Goal: Find specific page/section: Find specific page/section

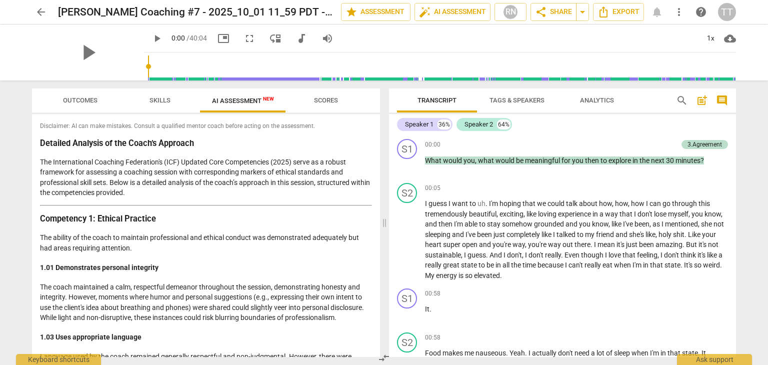
click at [37, 14] on span "arrow_back" at bounding box center [41, 12] width 12 height 12
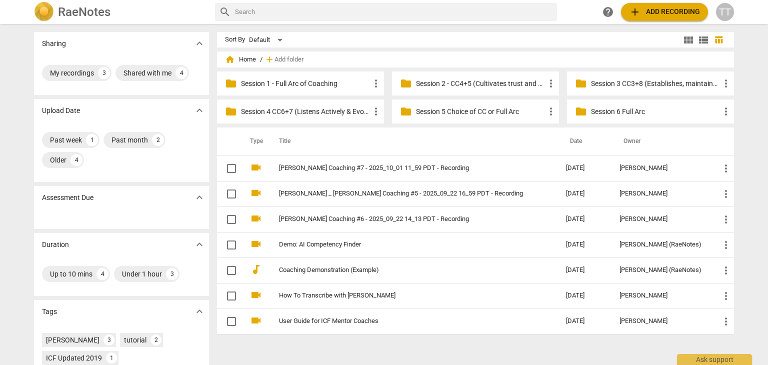
click at [288, 19] on input "text" at bounding box center [394, 12] width 318 height 16
type input "[PERSON_NAME]"
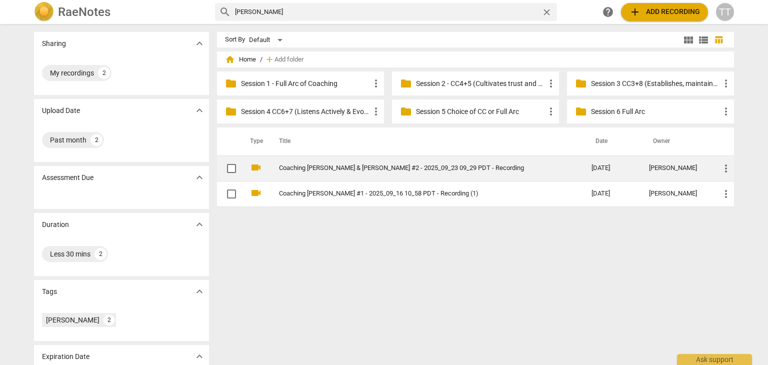
click at [324, 174] on td "Coaching [PERSON_NAME] & [PERSON_NAME] #2 - 2025_09_23 09_29 PDT - Recording" at bounding box center [425, 169] width 317 height 26
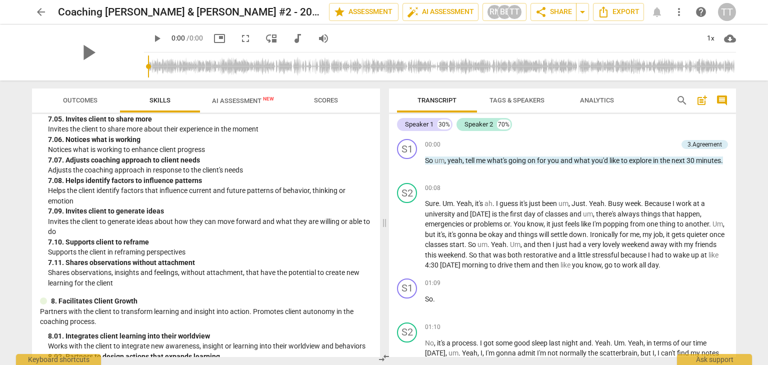
scroll to position [1772, 0]
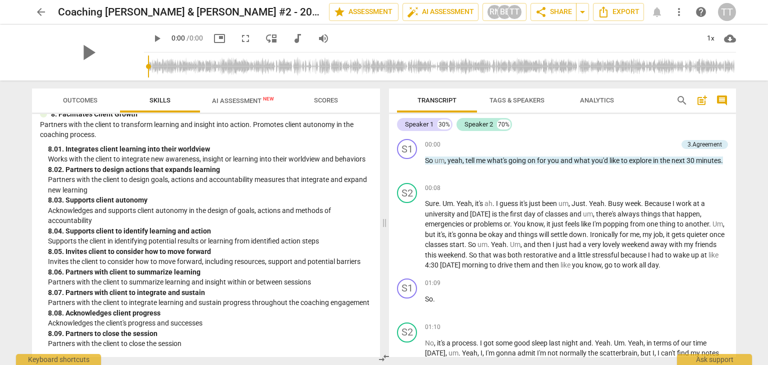
click at [324, 107] on span "Scores" at bounding box center [326, 101] width 48 height 14
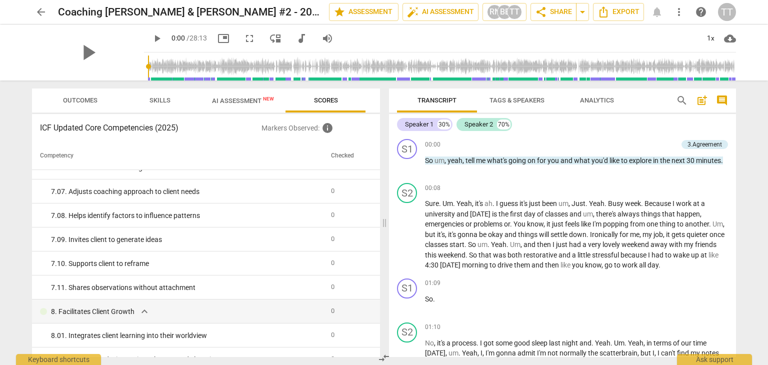
scroll to position [1469, 0]
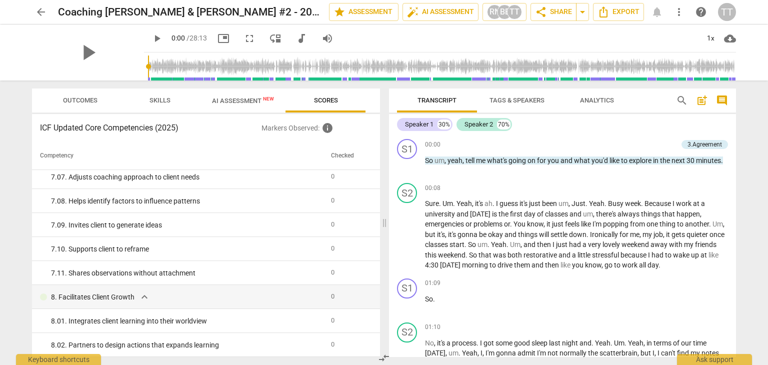
click at [74, 107] on span "Outcomes" at bounding box center [80, 101] width 59 height 14
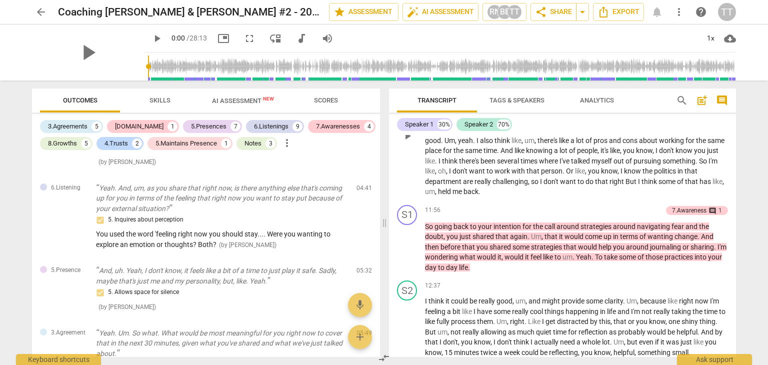
scroll to position [1705, 0]
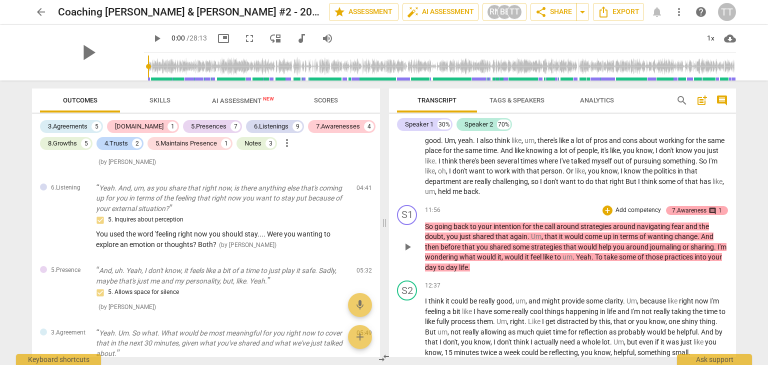
click at [695, 215] on div "7.Awareness" at bounding box center [689, 210] width 35 height 9
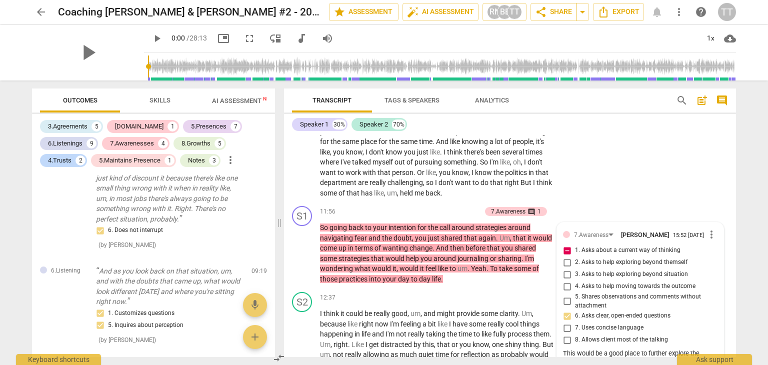
scroll to position [1898, 0]
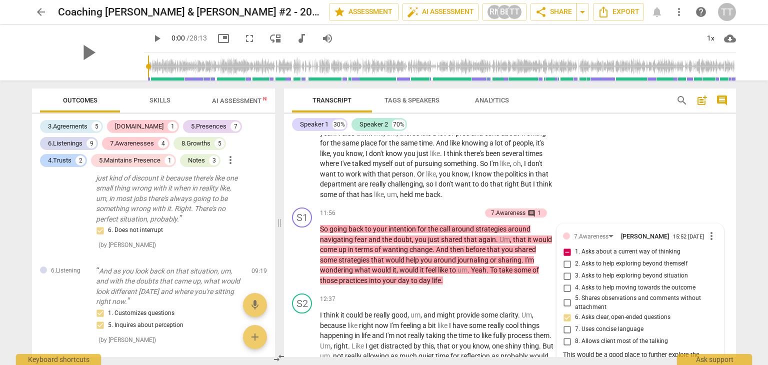
click at [659, 172] on div "S2 play_arrow pause 10:09 + Add competency keyboard_arrow_right Mhm , mhm , mhm…" at bounding box center [510, 115] width 452 height 179
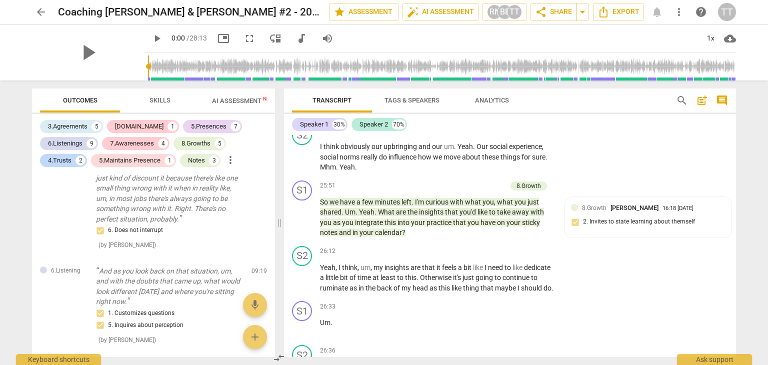
scroll to position [4509, 0]
